Goal: Task Accomplishment & Management: Complete application form

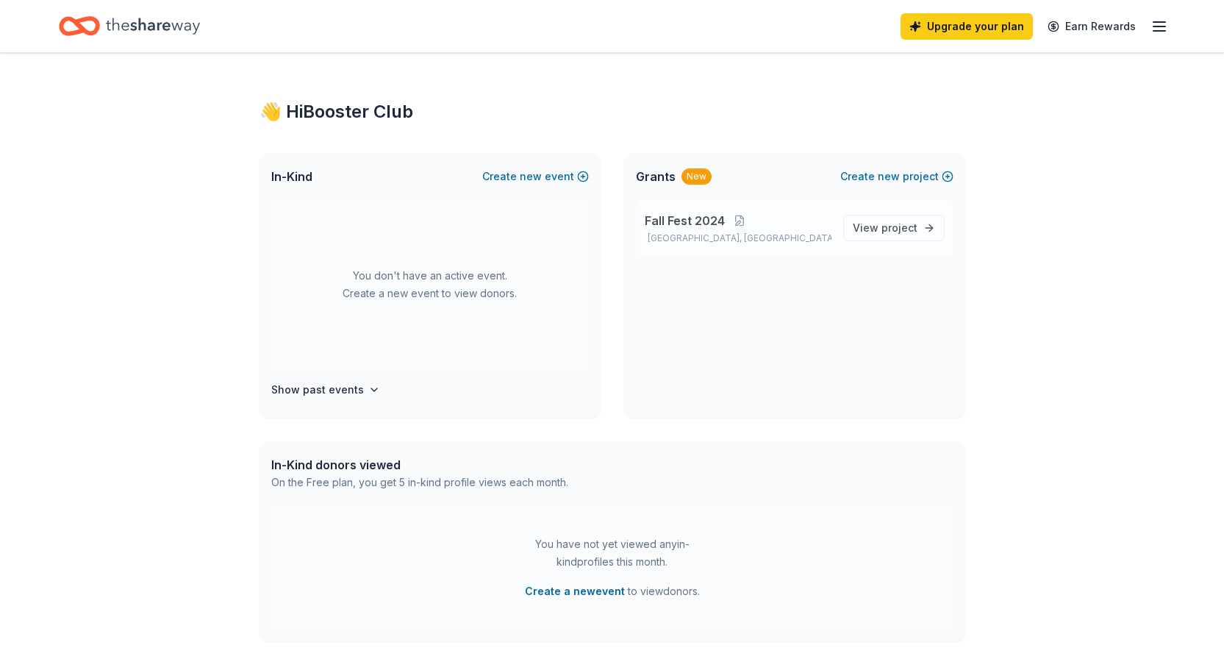
click at [710, 238] on p "[GEOGRAPHIC_DATA], [GEOGRAPHIC_DATA]" at bounding box center [738, 238] width 187 height 12
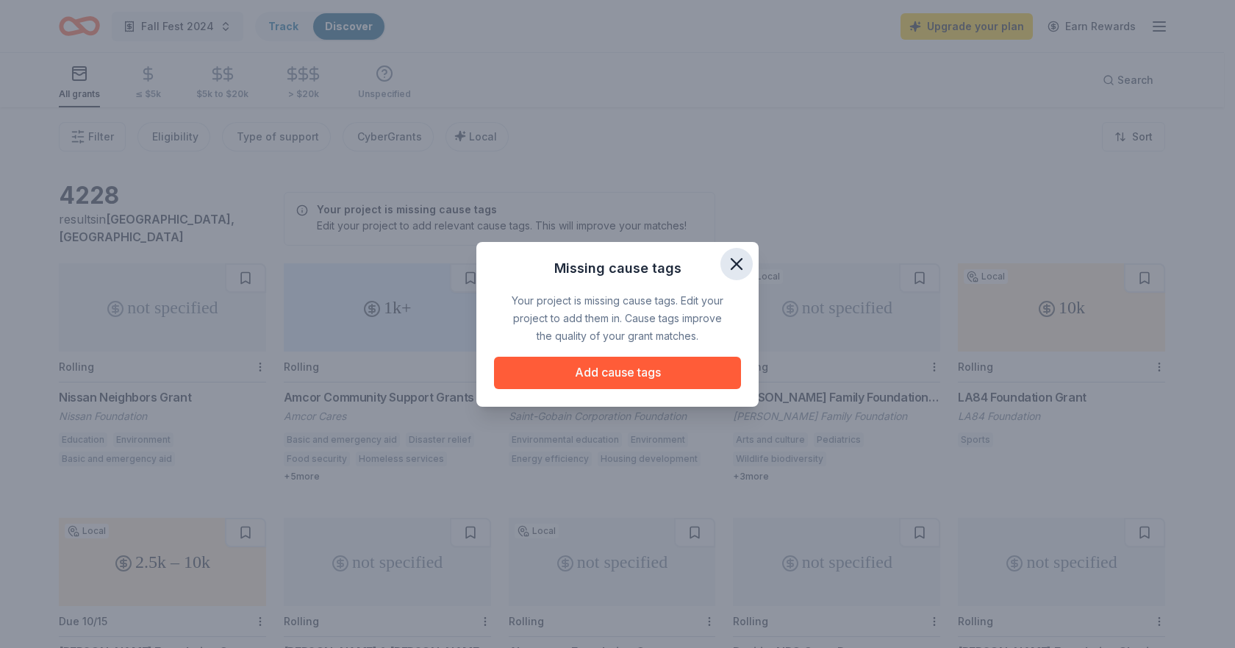
click at [743, 260] on icon "button" at bounding box center [737, 264] width 21 height 21
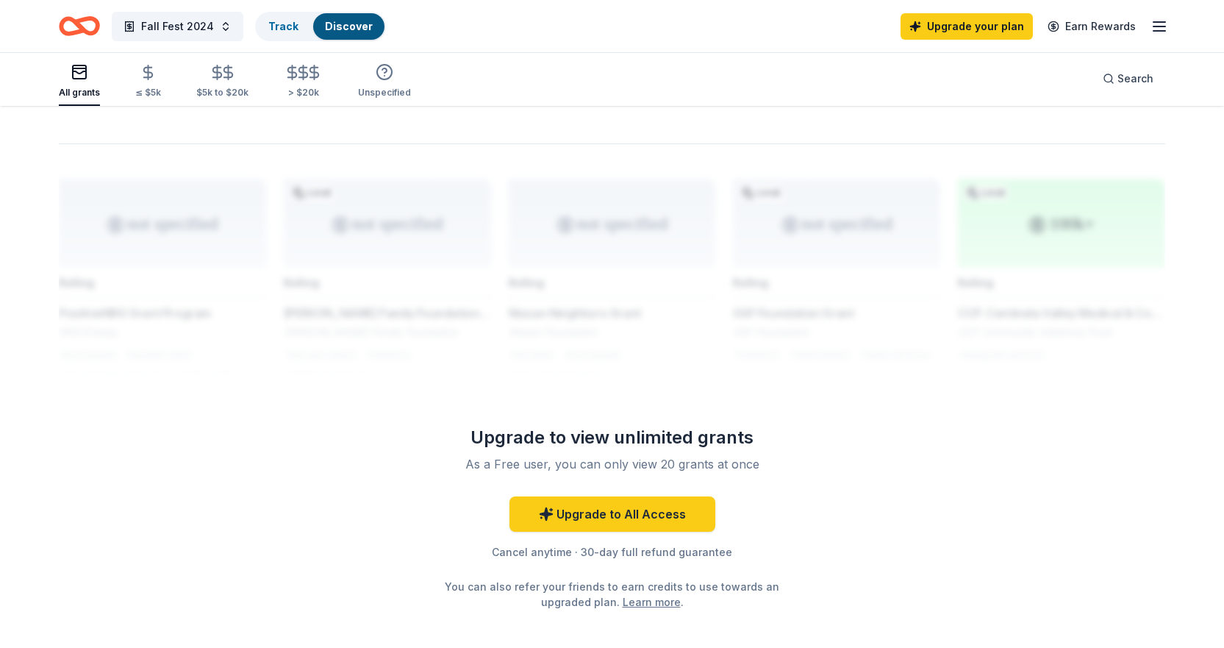
scroll to position [1212, 0]
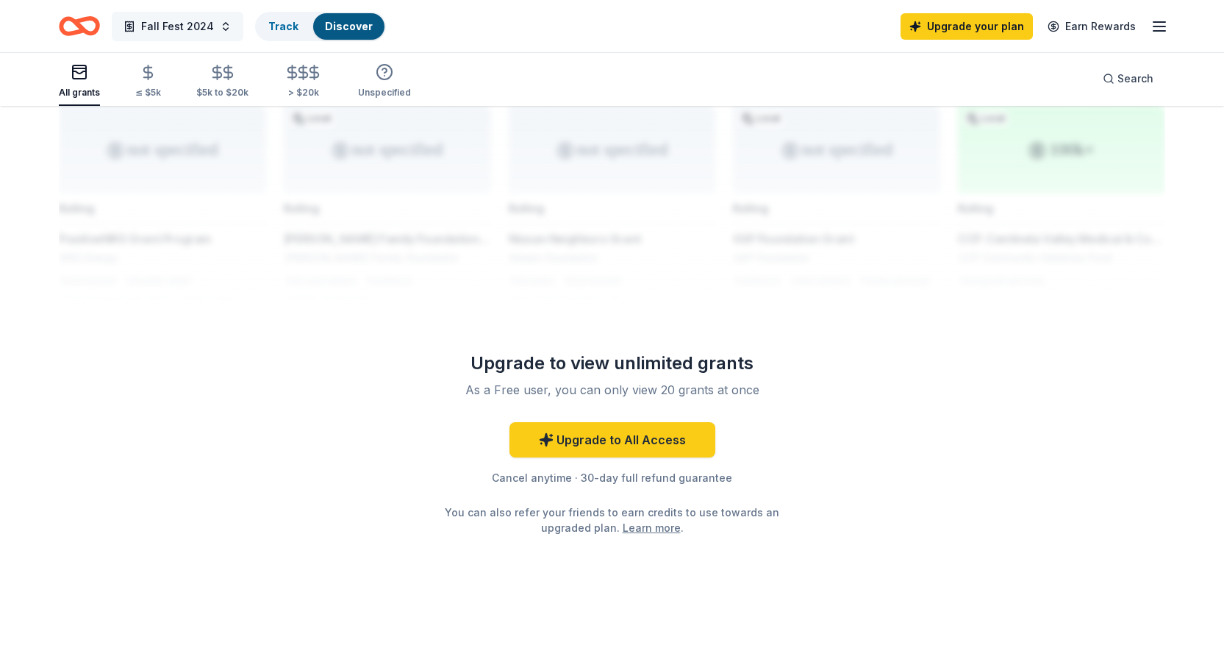
click at [161, 35] on button "Fall Fest 2024" at bounding box center [178, 26] width 132 height 29
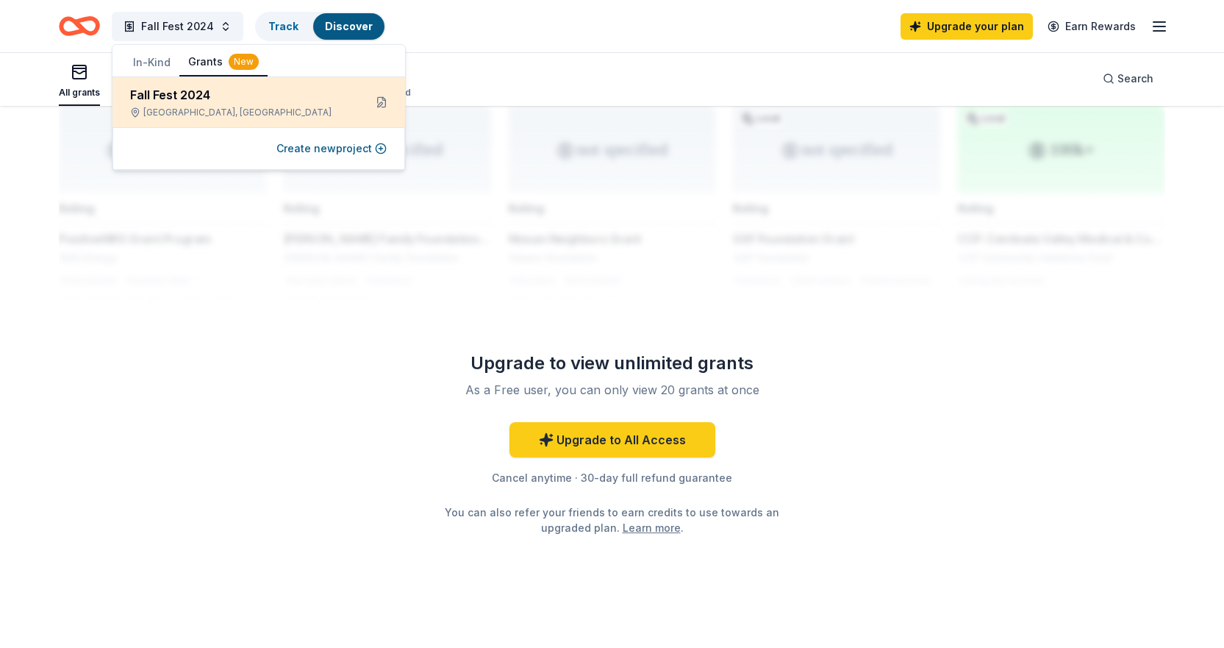
click at [161, 85] on div "Fall Fest 2024 [GEOGRAPHIC_DATA], [GEOGRAPHIC_DATA]" at bounding box center [259, 102] width 293 height 50
click at [163, 98] on div "Fall Fest 2024" at bounding box center [241, 95] width 222 height 18
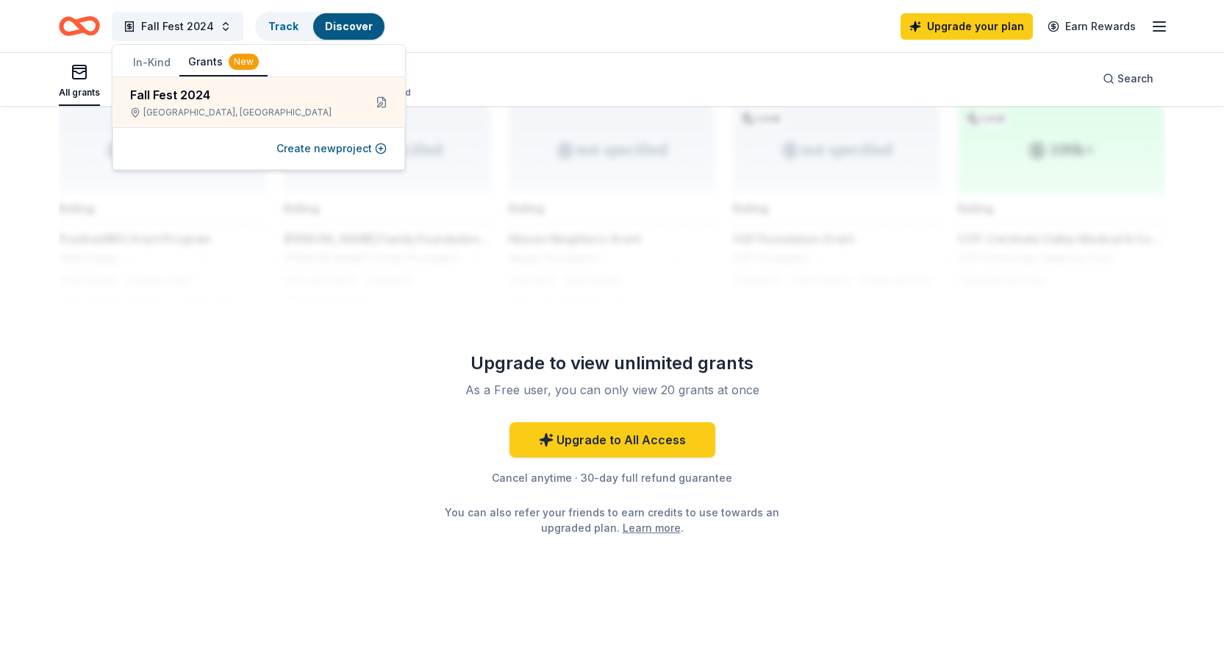
click at [96, 30] on icon "Home" at bounding box center [86, 25] width 23 height 15
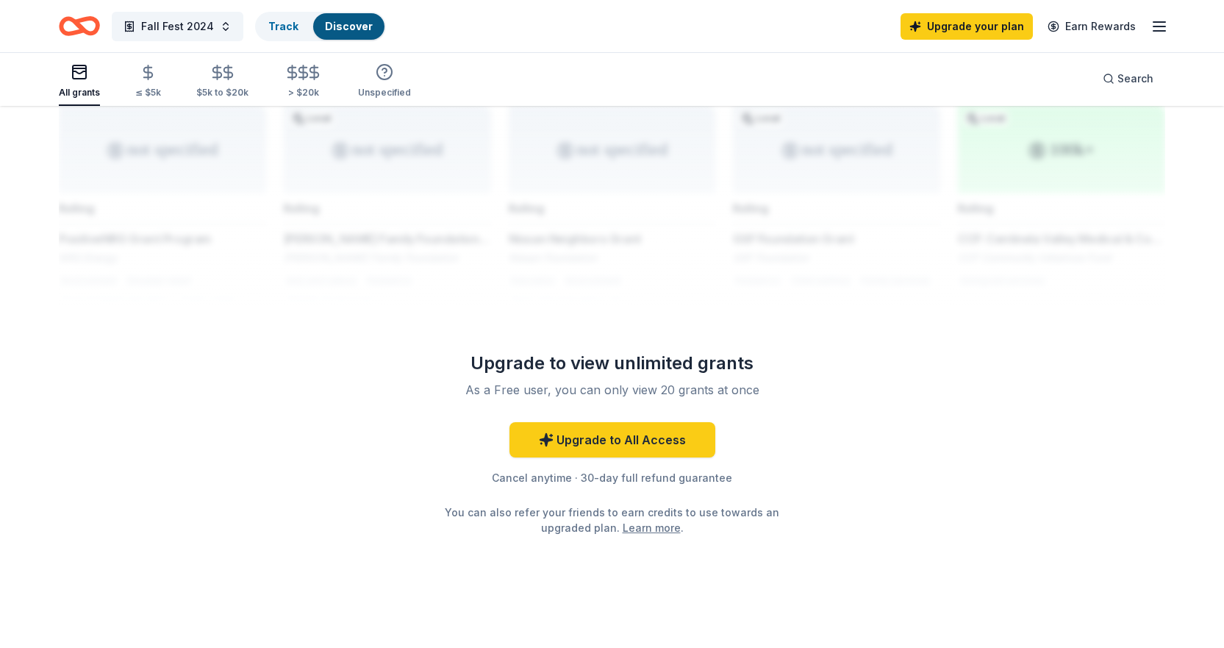
click at [89, 26] on icon "Home" at bounding box center [79, 26] width 41 height 35
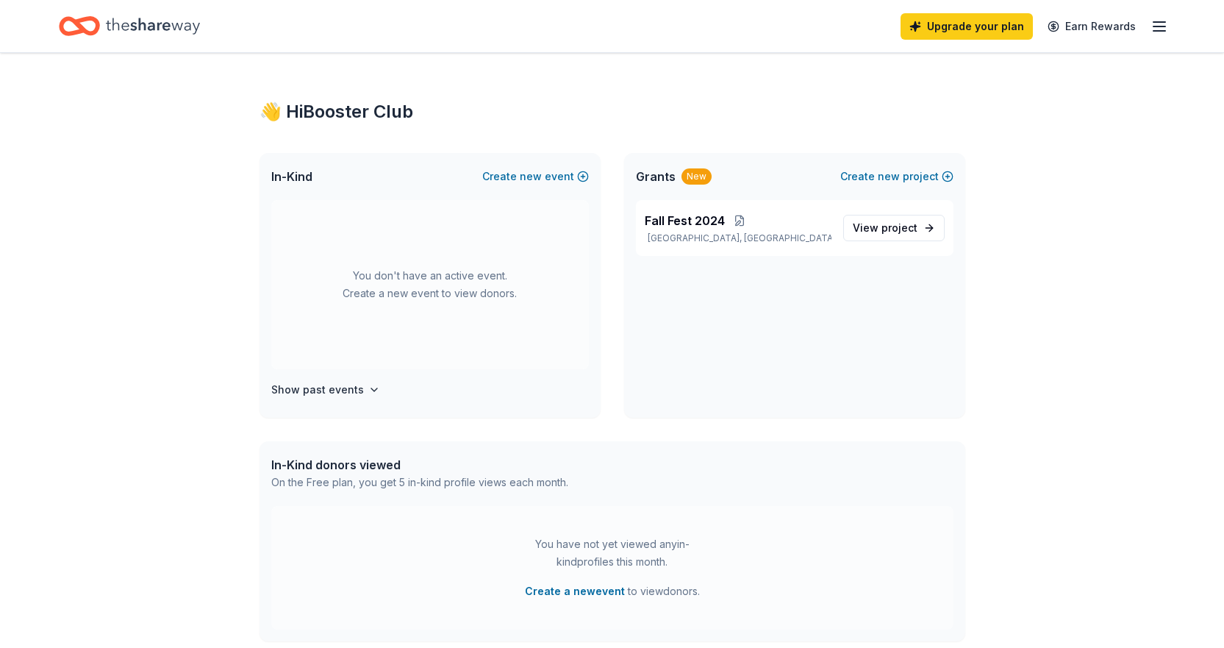
click at [301, 179] on span "In-Kind" at bounding box center [291, 177] width 41 height 18
click at [529, 173] on span "new" at bounding box center [531, 177] width 22 height 18
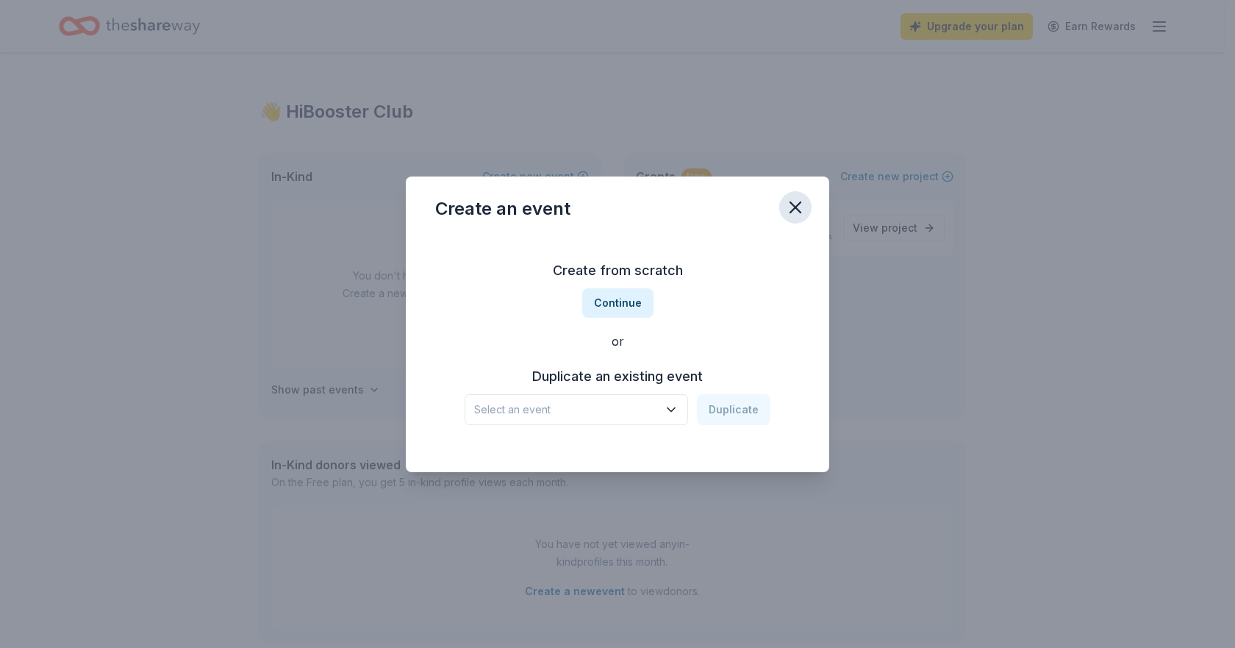
click at [802, 209] on icon "button" at bounding box center [795, 207] width 21 height 21
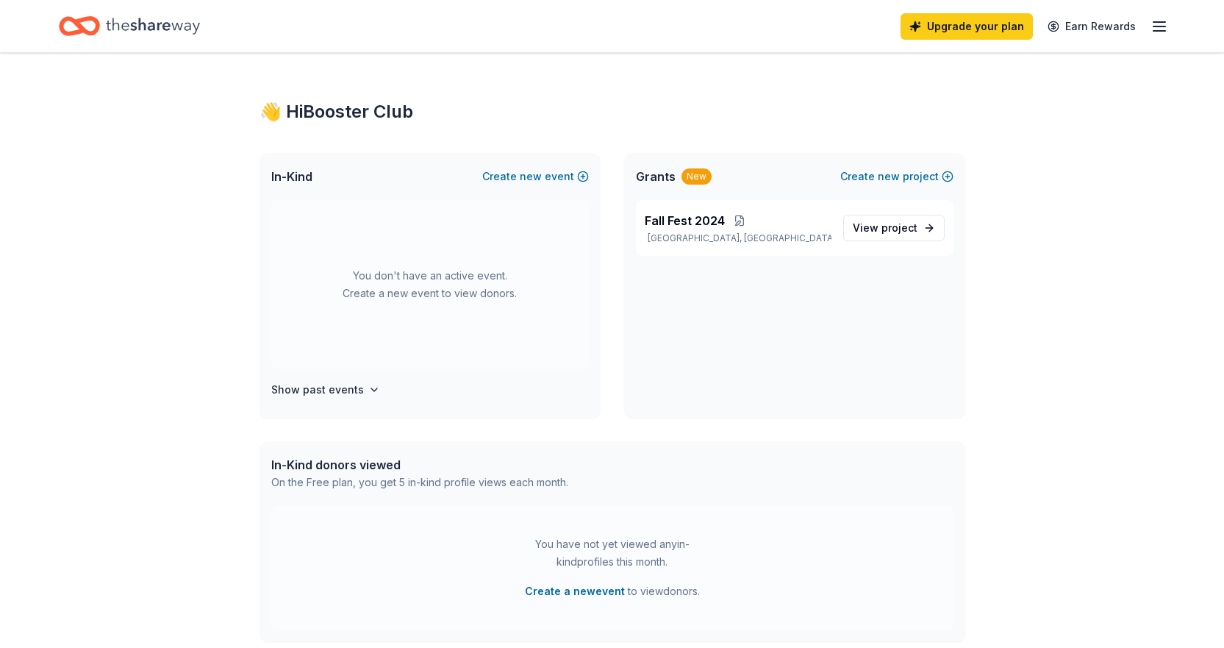
click at [305, 183] on span "In-Kind" at bounding box center [291, 177] width 41 height 18
click at [383, 73] on div "👋 Hi Booster Club In-Kind Create new event You don't have an active event. Crea…" at bounding box center [612, 566] width 753 height 1027
click at [296, 188] on div "In-Kind Create new event" at bounding box center [430, 176] width 341 height 47
click at [304, 179] on span "In-Kind" at bounding box center [291, 177] width 41 height 18
click at [418, 272] on div "You don't have an active event. Create a new event to view donors." at bounding box center [430, 284] width 318 height 169
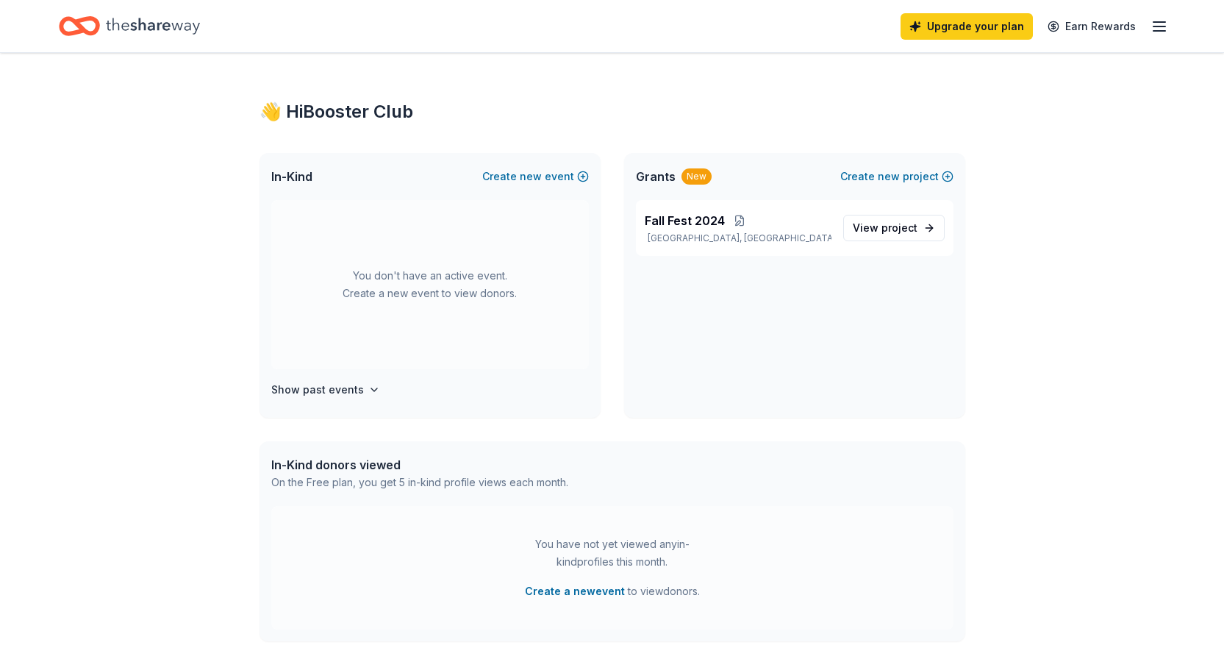
click at [418, 318] on div "You don't have an active event. Create a new event to view donors." at bounding box center [430, 284] width 318 height 169
click at [524, 178] on span "new" at bounding box center [531, 177] width 22 height 18
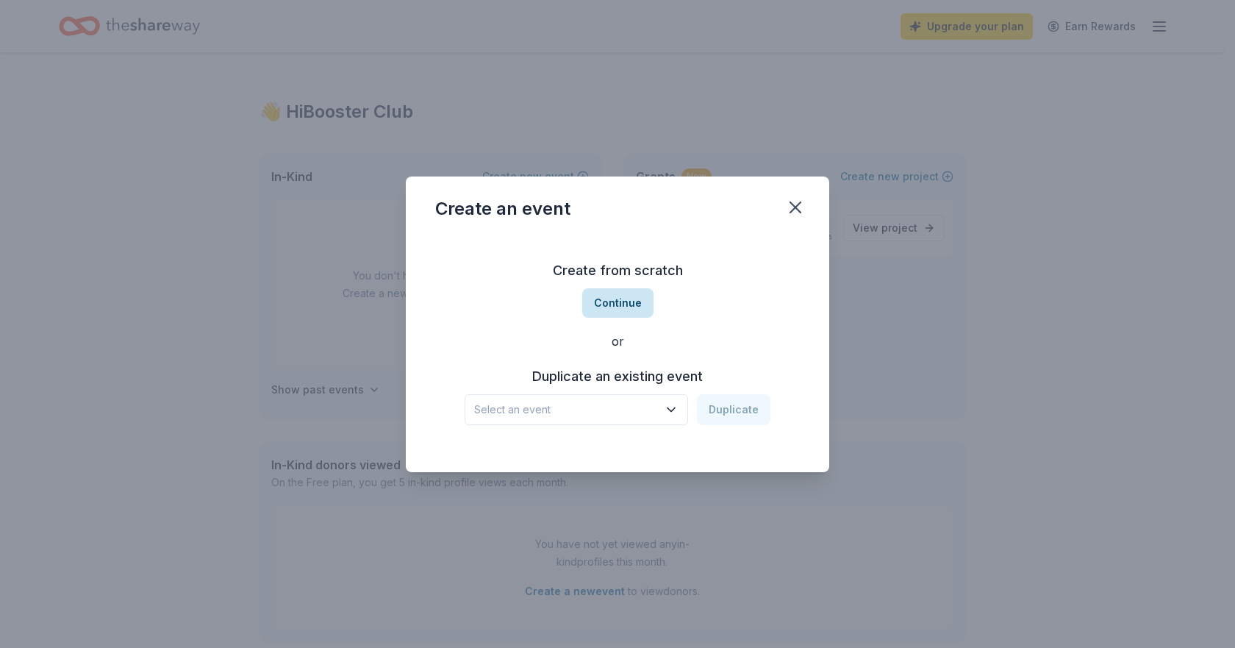
drag, startPoint x: 638, startPoint y: 304, endPoint x: 649, endPoint y: 299, distance: 11.5
click at [657, 405] on div "Create from scratch Continue or Duplicate an existing event Select an event Dup…" at bounding box center [617, 341] width 365 height 213
click at [627, 296] on button "Continue" at bounding box center [617, 302] width 71 height 29
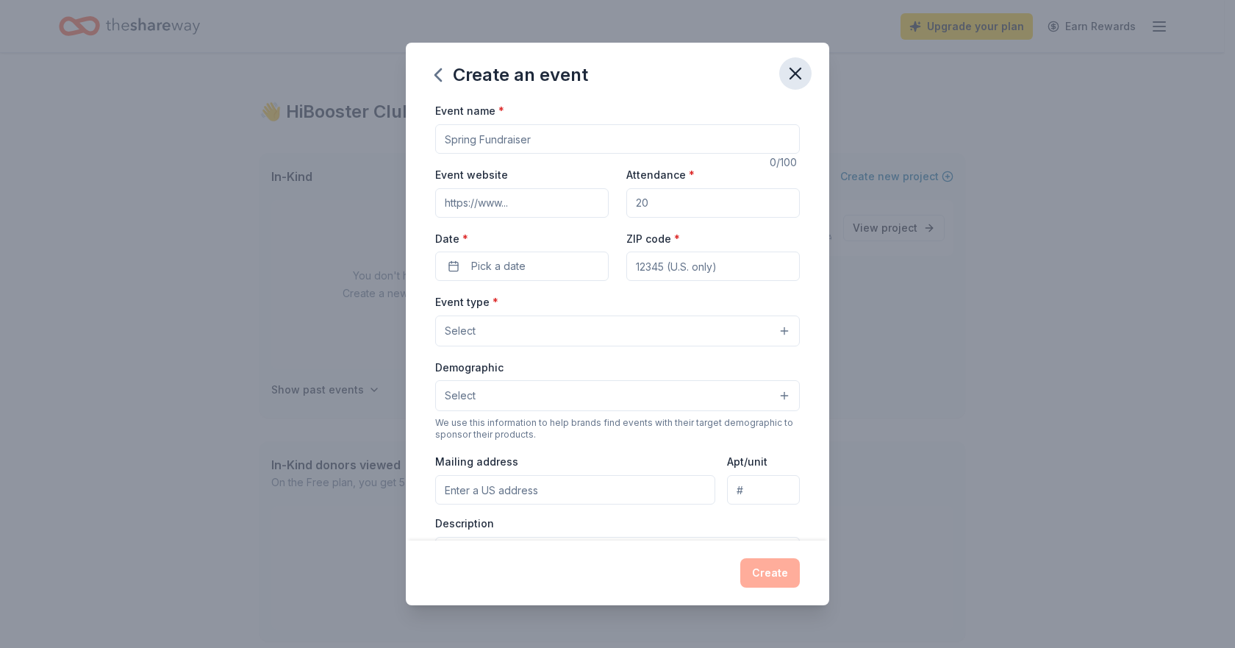
click at [796, 76] on icon "button" at bounding box center [795, 73] width 21 height 21
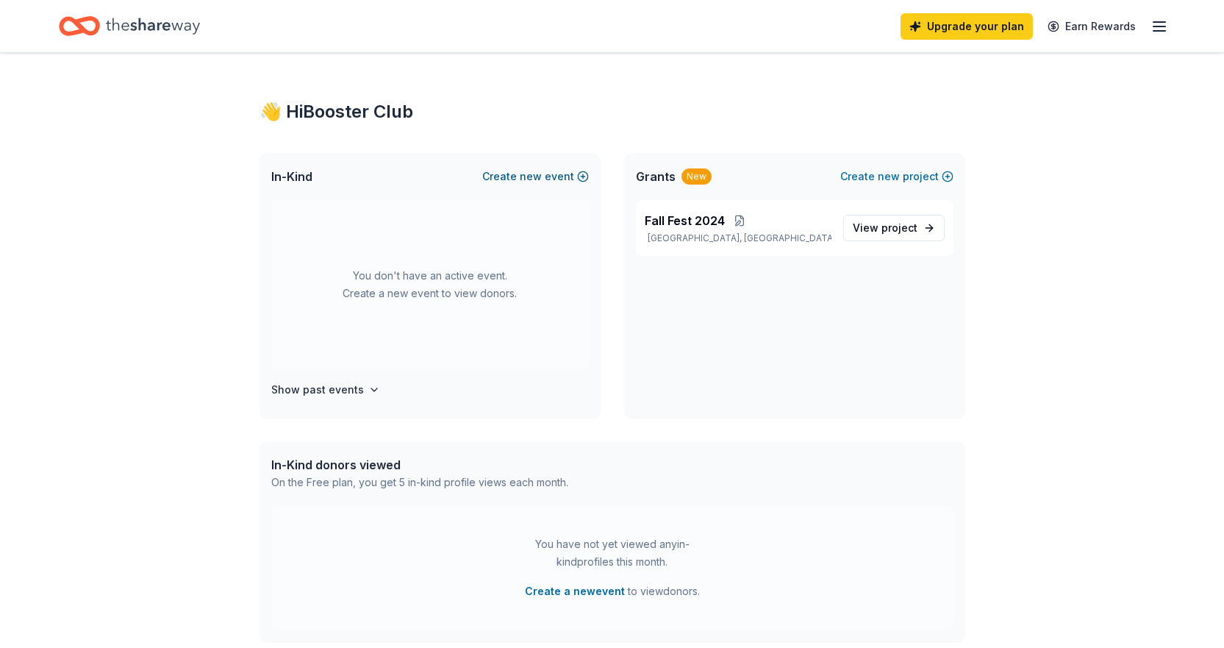
click at [545, 179] on button "Create new event" at bounding box center [535, 177] width 107 height 18
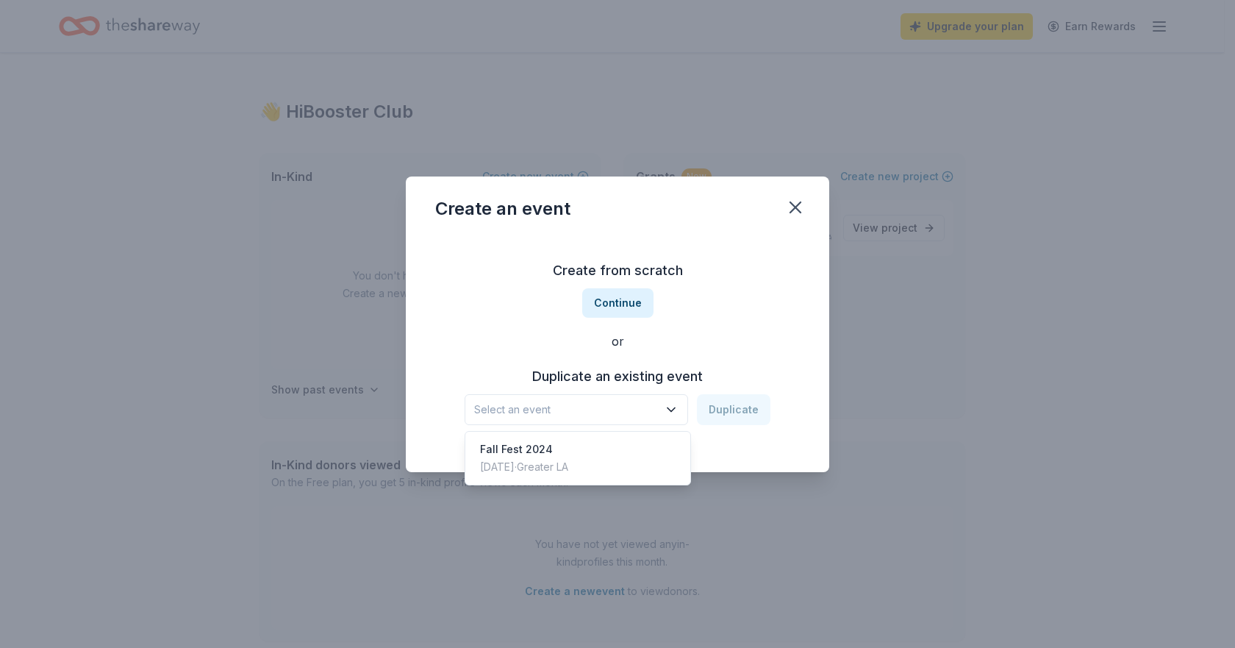
click at [656, 424] on button "Select an event" at bounding box center [577, 409] width 224 height 31
click at [626, 438] on div "Fall Fest [DATE], 2024 · Greater LA" at bounding box center [577, 458] width 219 height 47
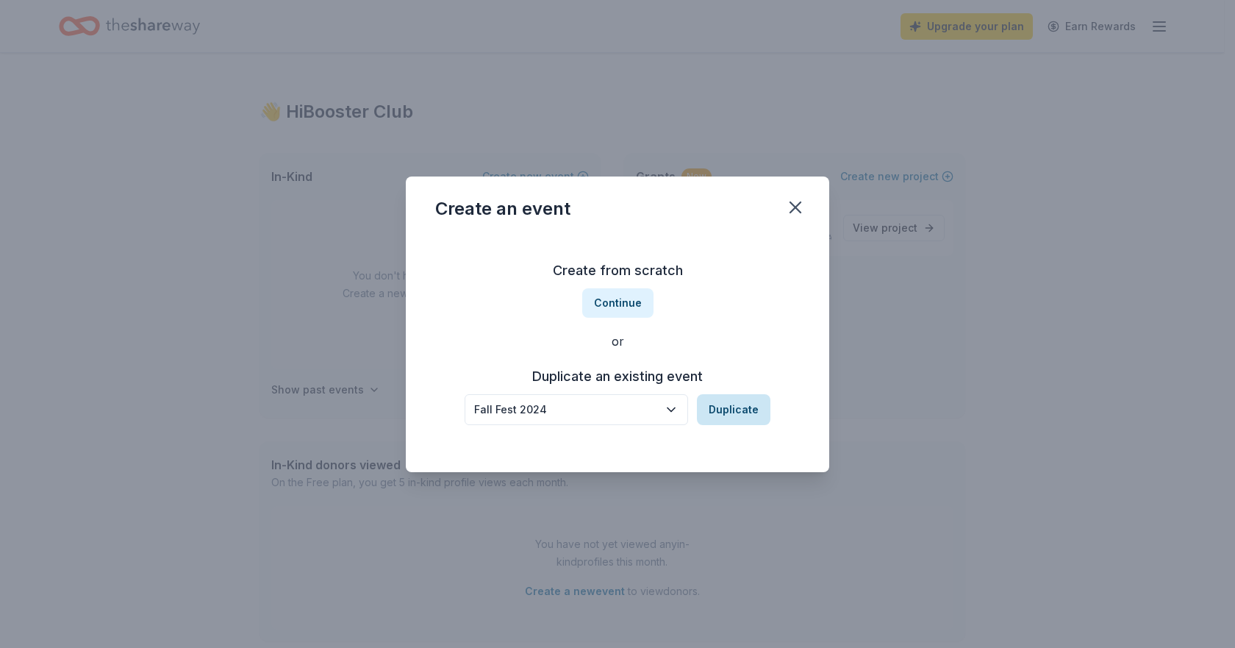
click at [760, 419] on button "Duplicate" at bounding box center [734, 409] width 74 height 31
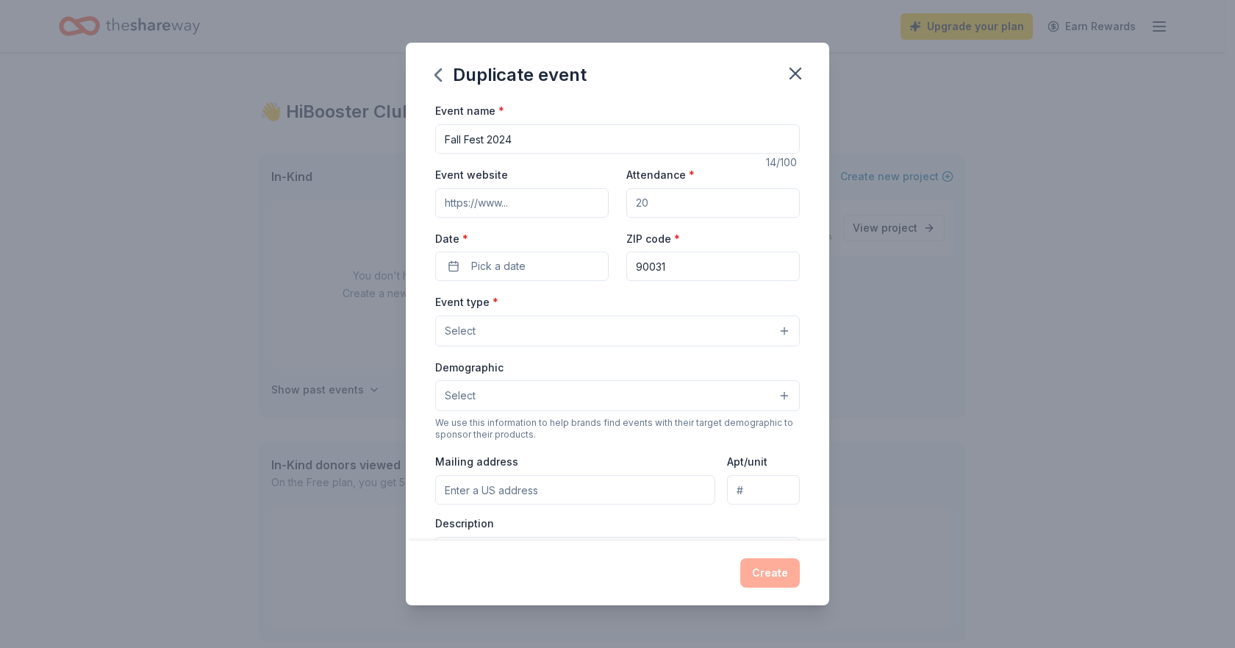
click at [510, 142] on input "Fall Fest 2024" at bounding box center [617, 138] width 365 height 29
type input "Fall Fest 2025"
click at [655, 207] on input "Attendance *" at bounding box center [714, 202] width 174 height 29
type input "900"
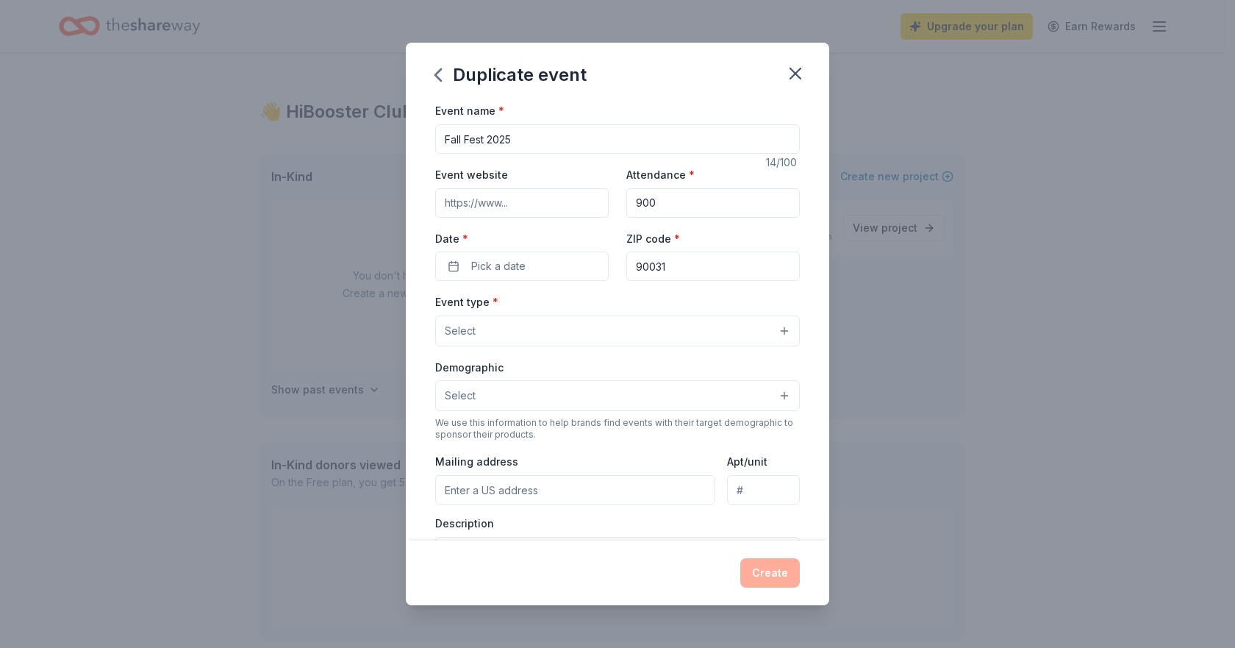
click at [464, 340] on button "Select" at bounding box center [617, 330] width 365 height 31
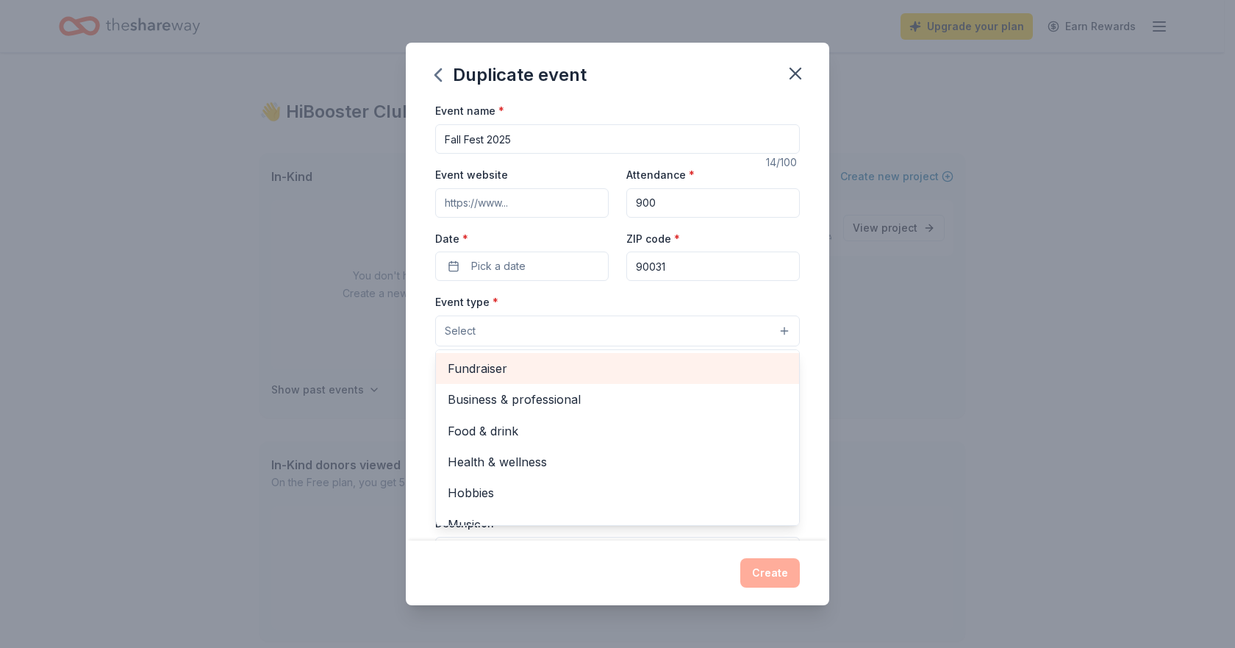
click at [477, 369] on span "Fundraiser" at bounding box center [618, 368] width 340 height 19
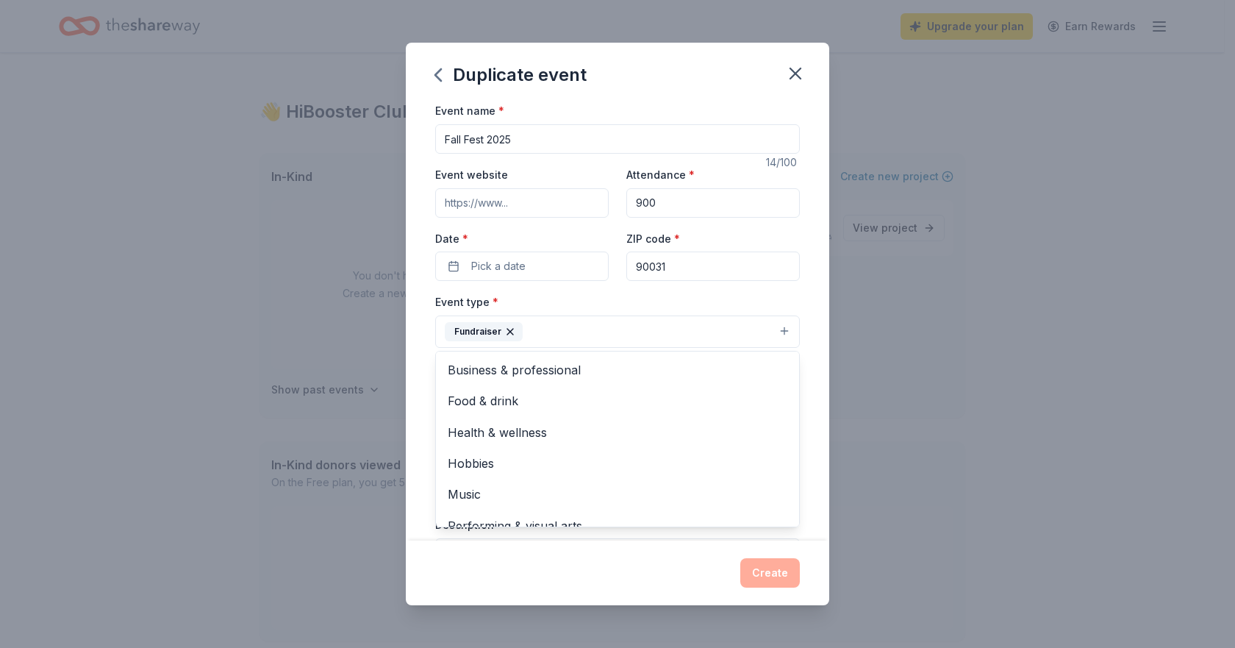
click at [811, 408] on div "Event name * Fall Fest 2025 14 /100 Event website Attendance * 900 Date * Pick …" at bounding box center [618, 320] width 424 height 438
click at [554, 396] on button "Select" at bounding box center [617, 397] width 365 height 31
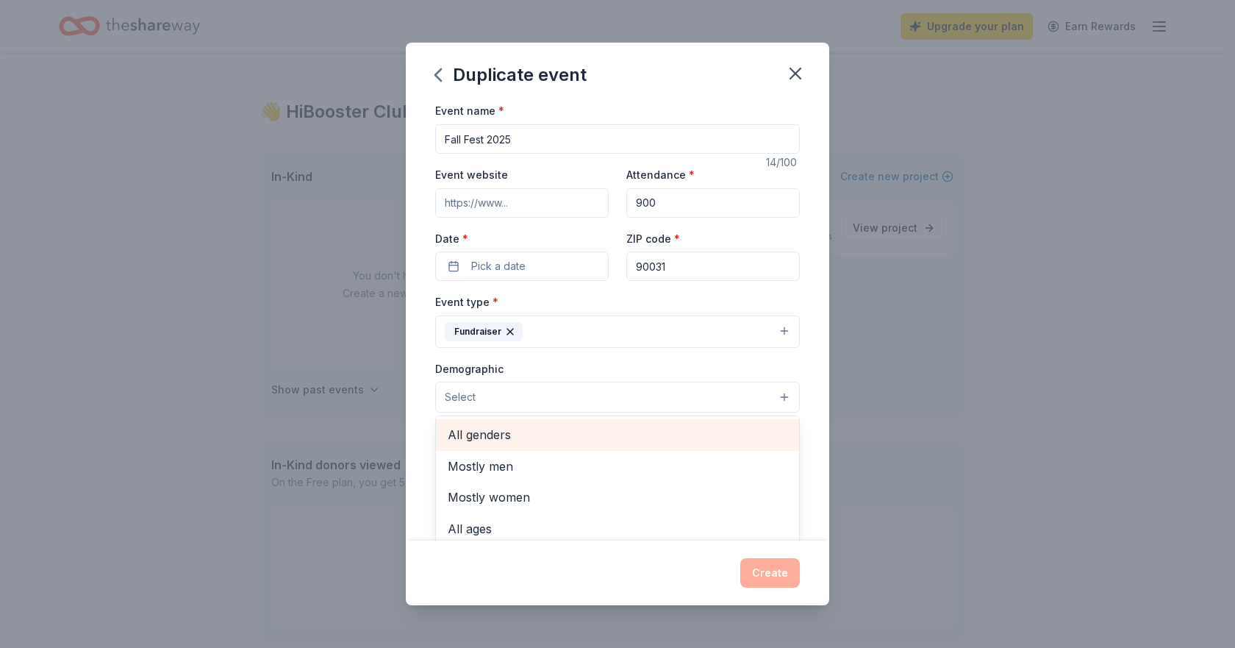
click at [529, 439] on span "All genders" at bounding box center [618, 434] width 340 height 19
click at [509, 428] on span "All ages" at bounding box center [618, 424] width 340 height 19
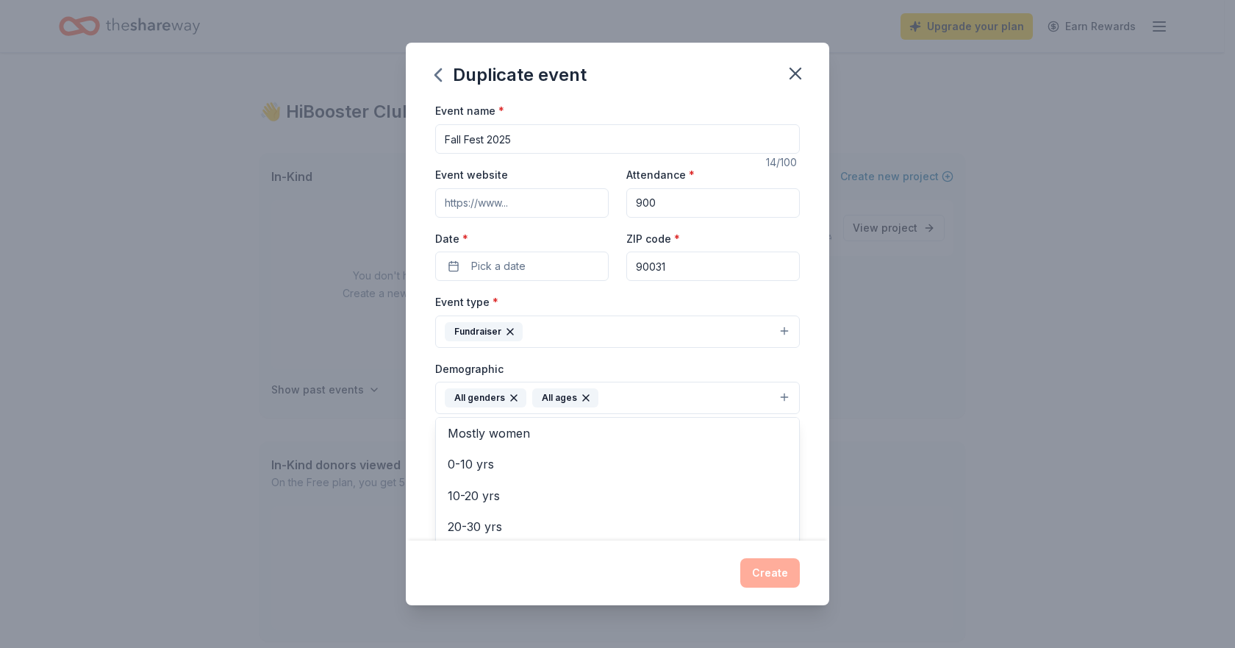
click at [813, 451] on div "Event name * Fall Fest 2025 14 /100 Event website Attendance * 900 Date * Pick …" at bounding box center [618, 320] width 424 height 438
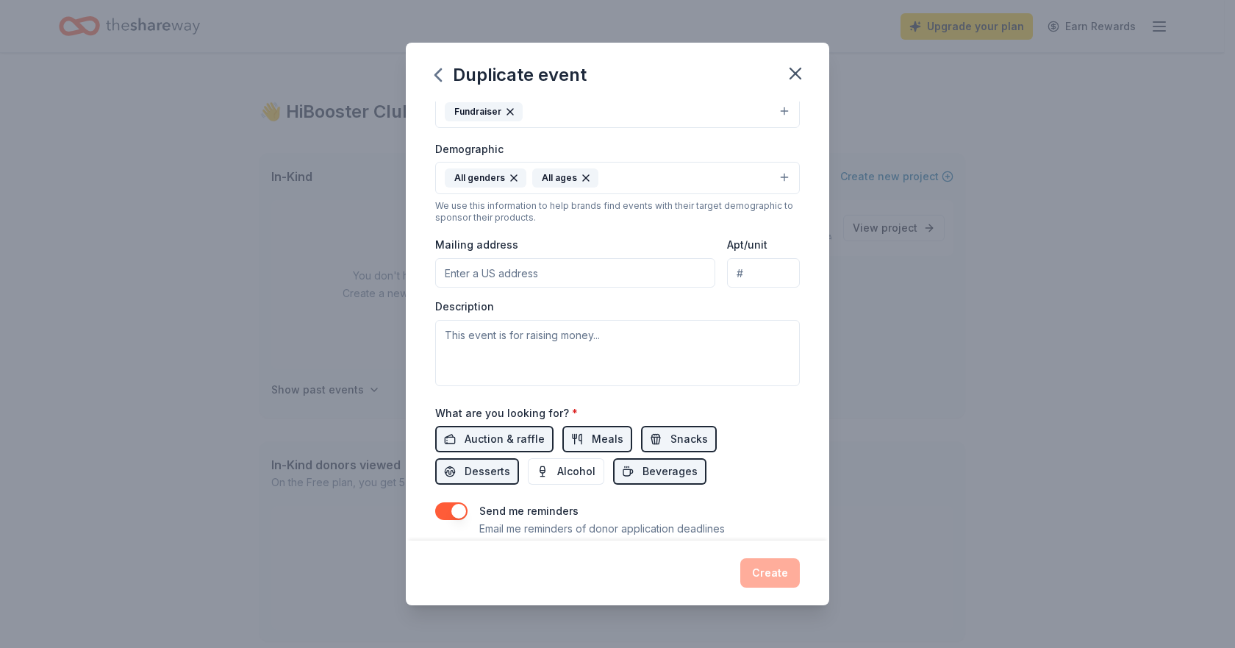
scroll to position [221, 0]
click at [523, 282] on input "Mailing address" at bounding box center [575, 271] width 280 height 29
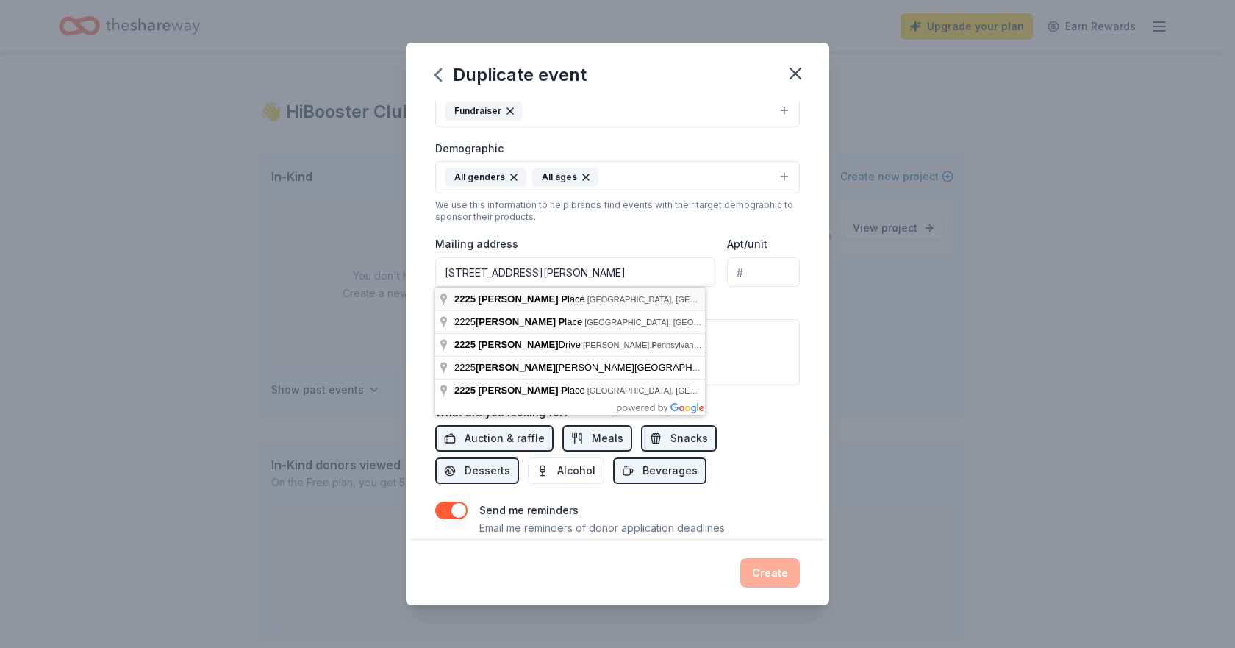
type input "[STREET_ADDRESS][PERSON_NAME]"
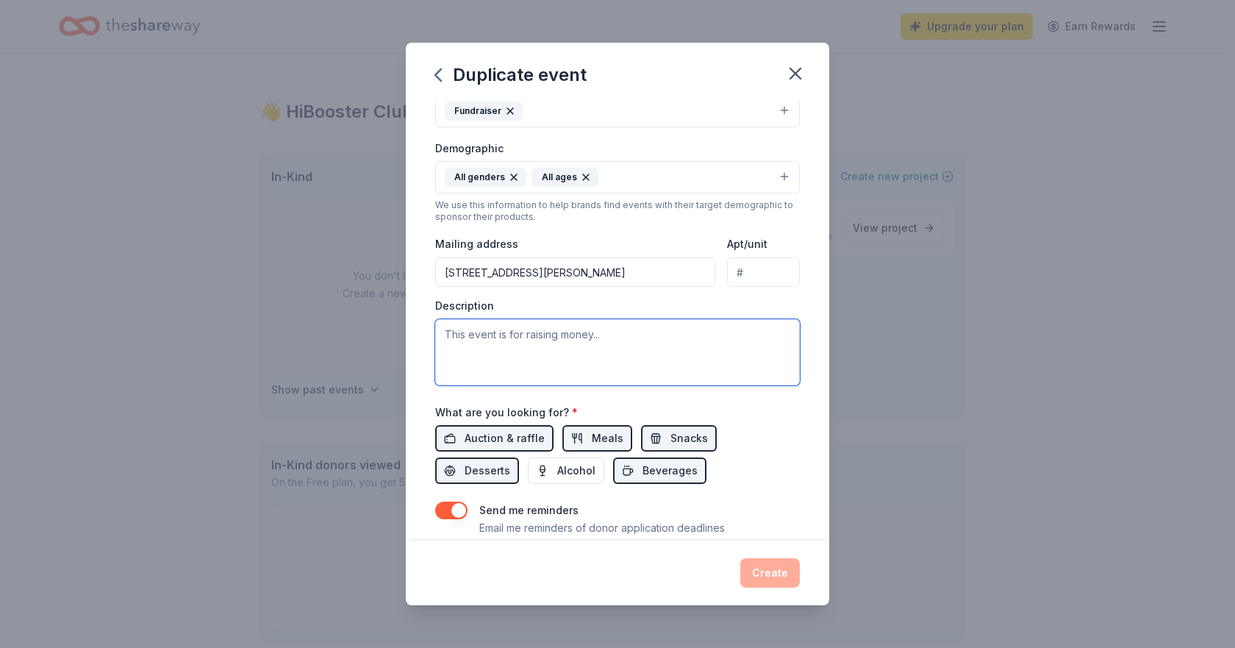
click at [543, 350] on textarea at bounding box center [617, 352] width 365 height 66
paste textarea "Join us for a day of family fun at our annual Fall Fest! This seasonal celebrat…"
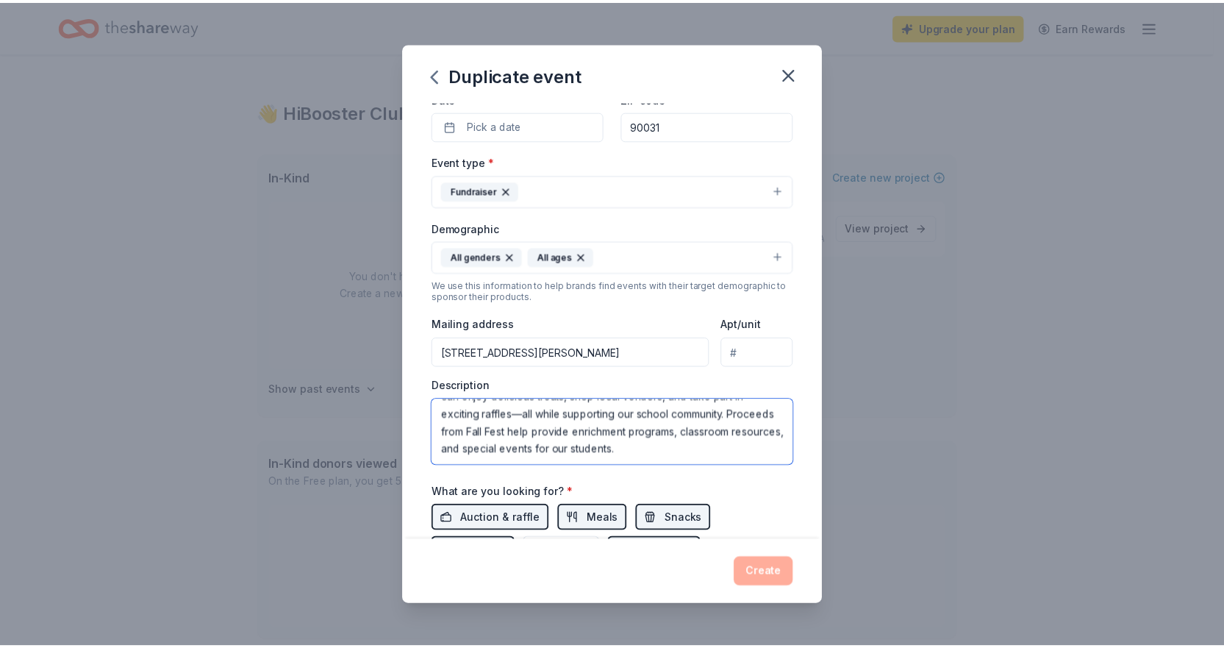
scroll to position [0, 0]
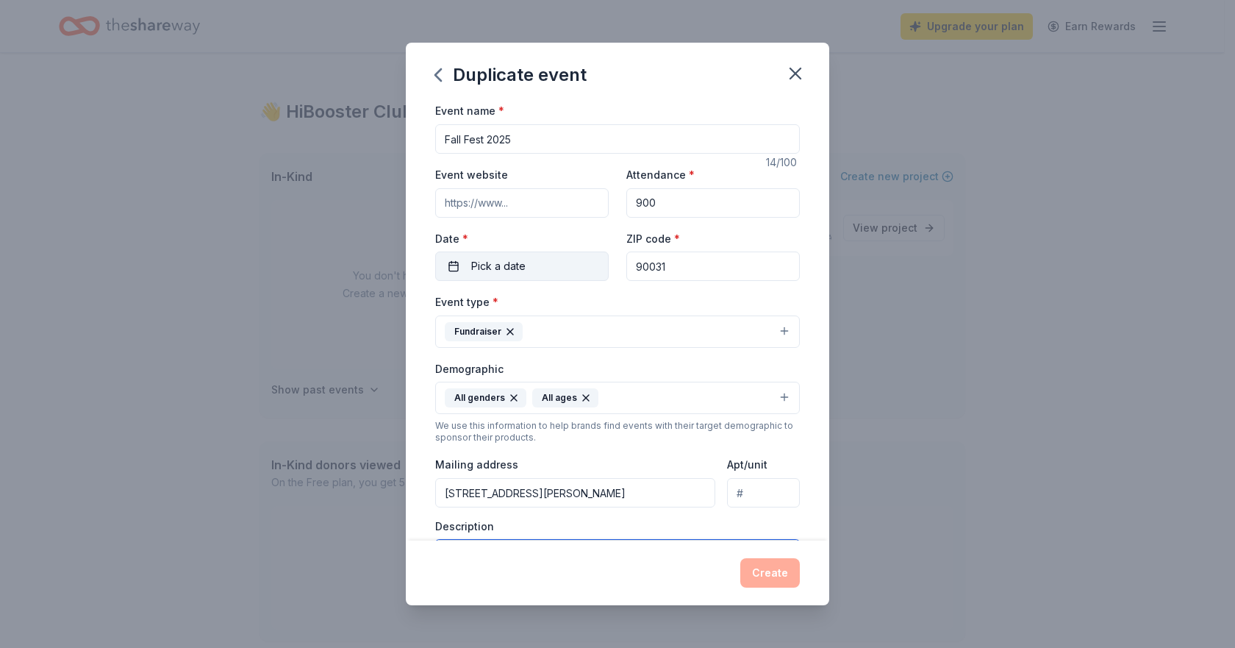
type textarea "Join us for a day of family fun at our annual Fall Fest! This seasonal celebrat…"
click at [558, 255] on button "Pick a date" at bounding box center [522, 265] width 174 height 29
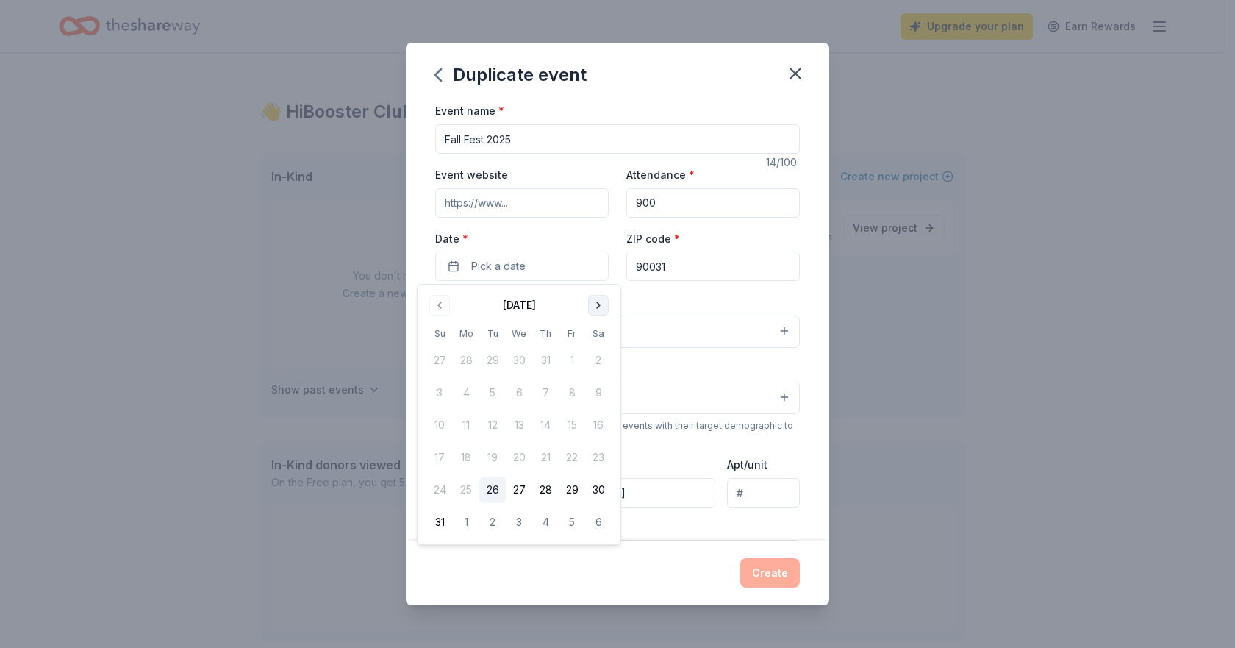
click at [594, 299] on button "Go to next month" at bounding box center [598, 305] width 21 height 21
click at [593, 427] on button "18" at bounding box center [598, 425] width 26 height 26
click at [779, 580] on button "Create" at bounding box center [770, 572] width 60 height 29
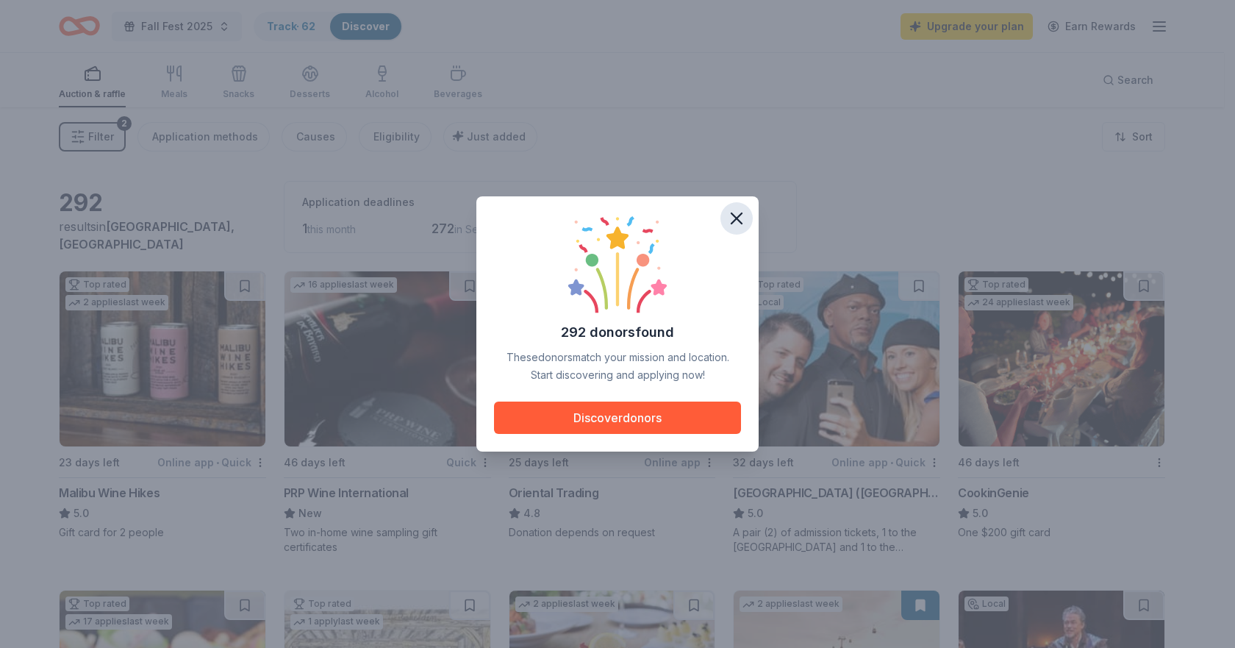
click at [739, 215] on icon "button" at bounding box center [737, 218] width 10 height 10
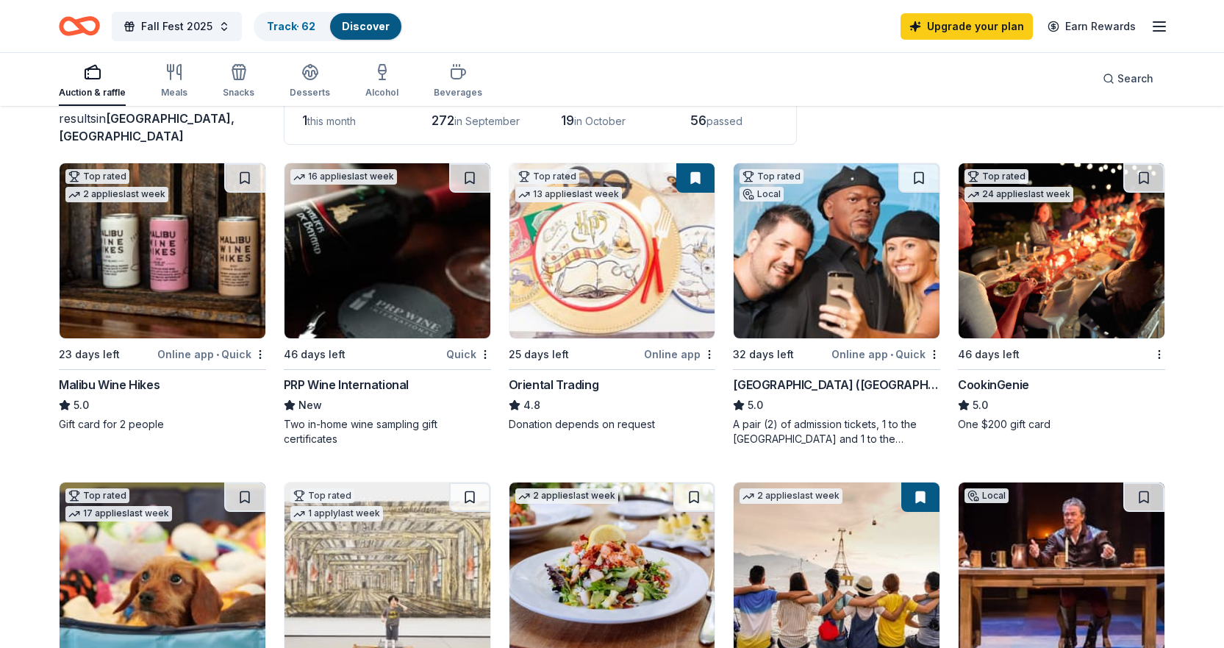
scroll to position [74, 0]
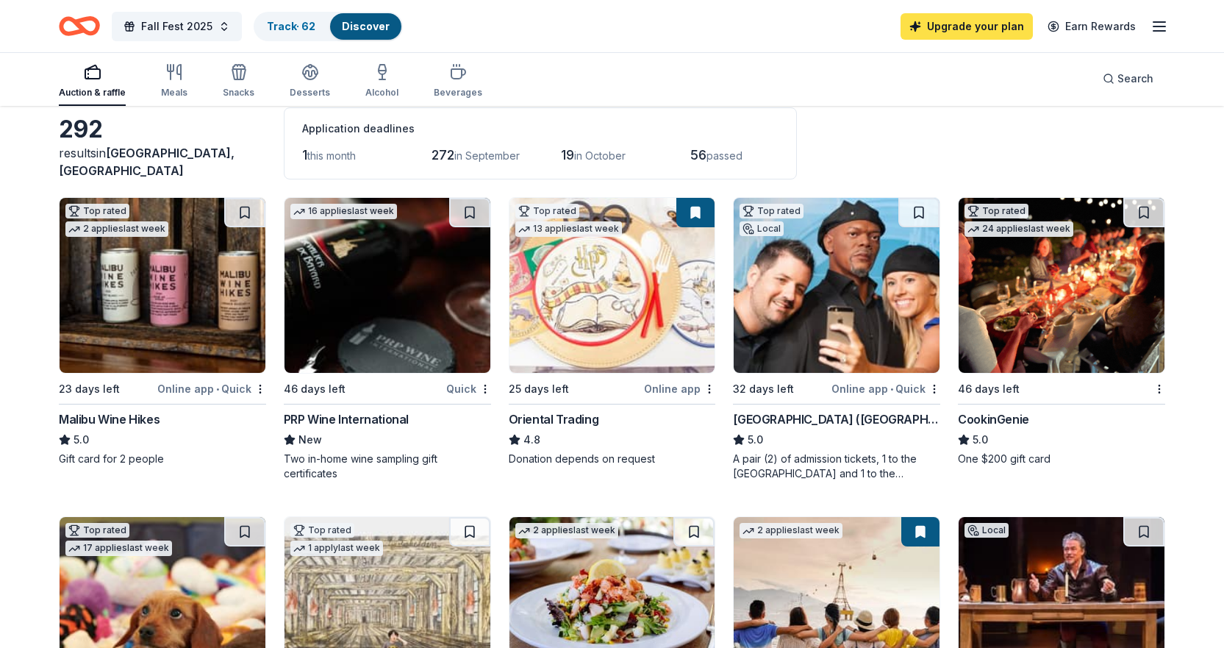
click at [1013, 27] on link "Upgrade your plan" at bounding box center [967, 26] width 132 height 26
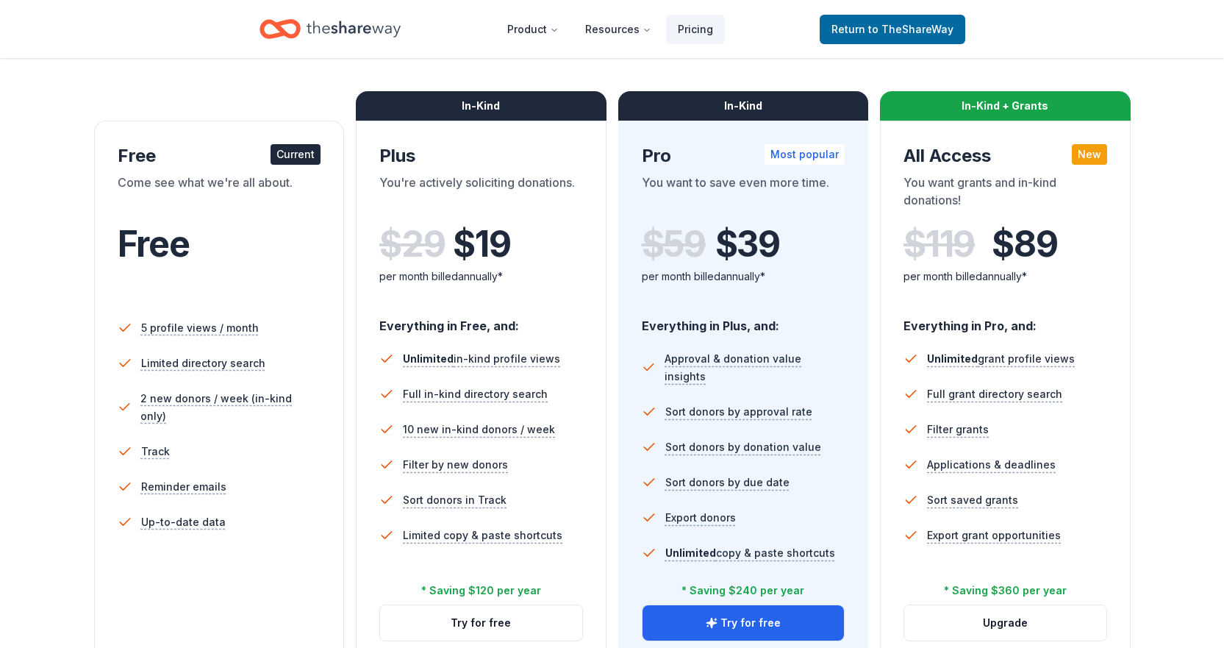
scroll to position [221, 0]
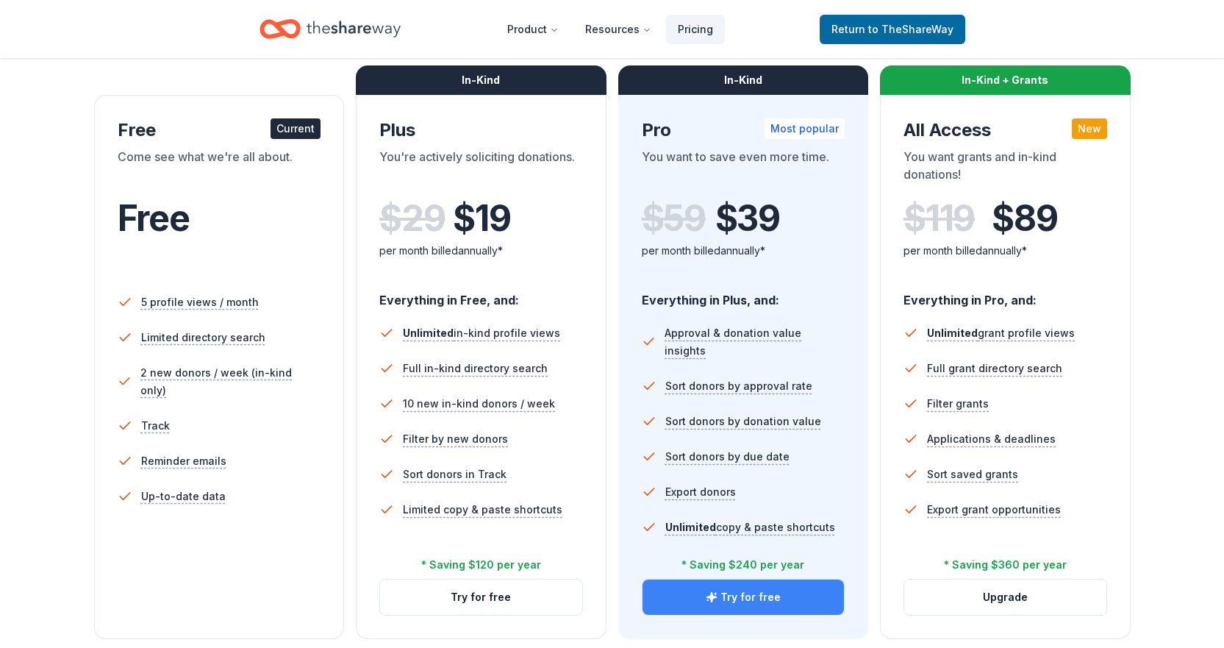
click at [760, 592] on button "Try for free" at bounding box center [744, 596] width 202 height 35
